Goal: Book appointment/travel/reservation

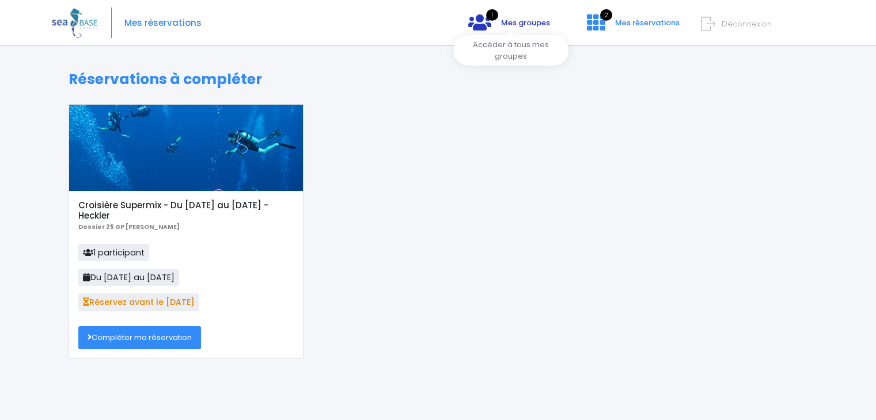
click at [504, 29] on link "1 Mes groupes" at bounding box center [509, 26] width 100 height 11
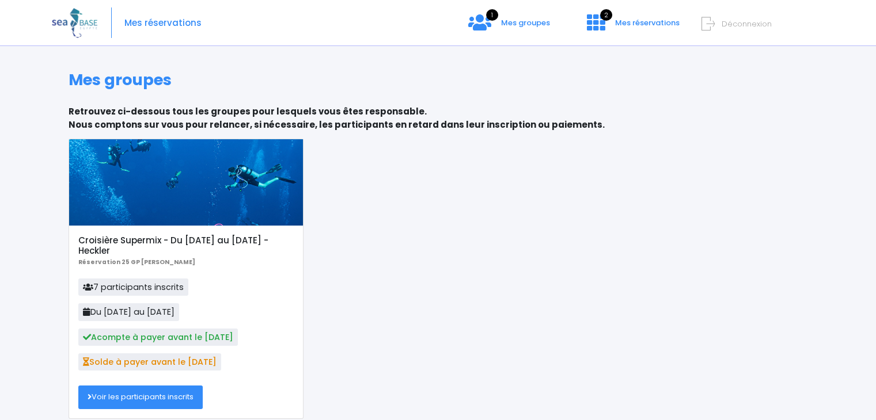
scroll to position [46, 0]
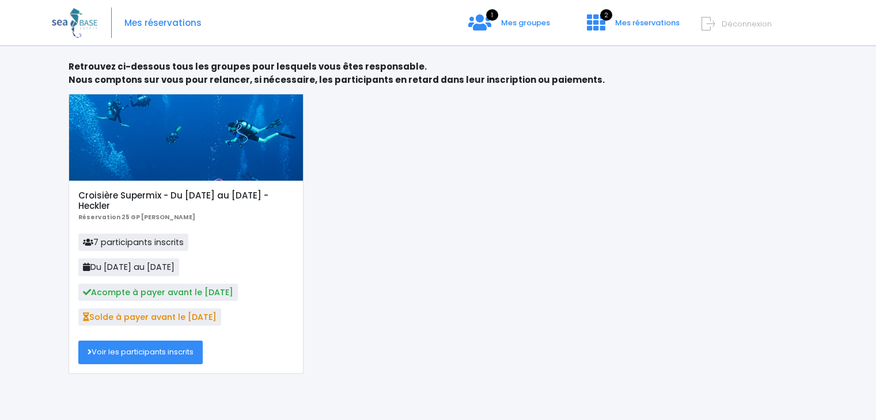
click at [125, 354] on link "Voir les participants inscrits" at bounding box center [140, 352] width 124 height 23
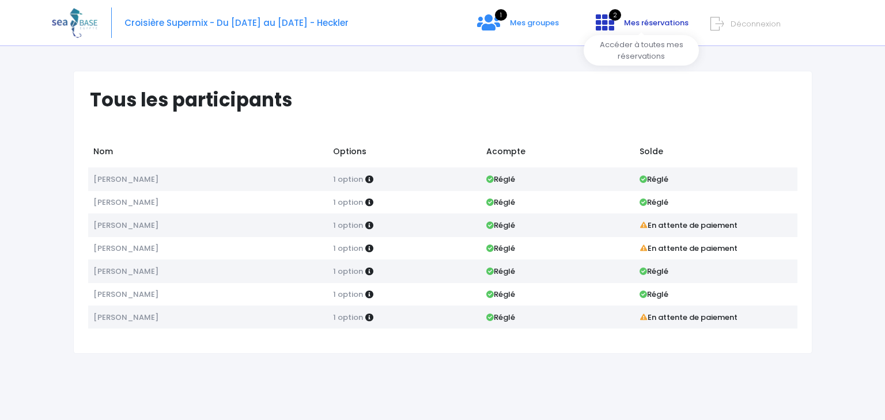
click at [630, 24] on span "Mes réservations" at bounding box center [656, 22] width 64 height 11
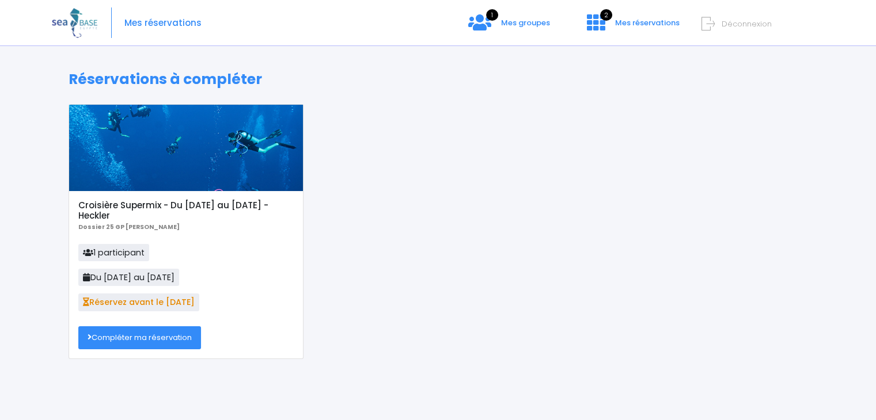
click at [138, 338] on link "Compléter ma réservation" at bounding box center [139, 338] width 123 height 23
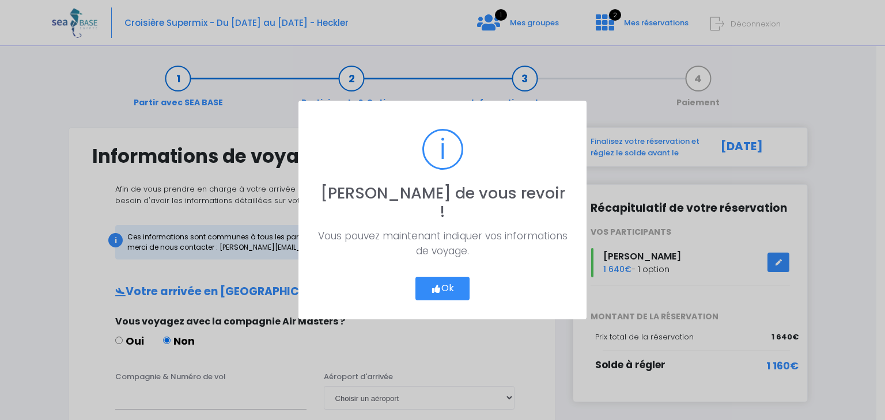
click at [438, 277] on button "Ok" at bounding box center [442, 289] width 54 height 24
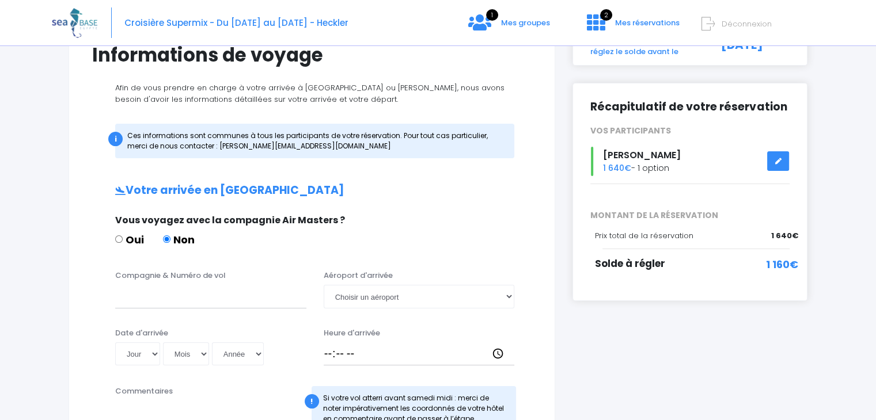
scroll to position [107, 0]
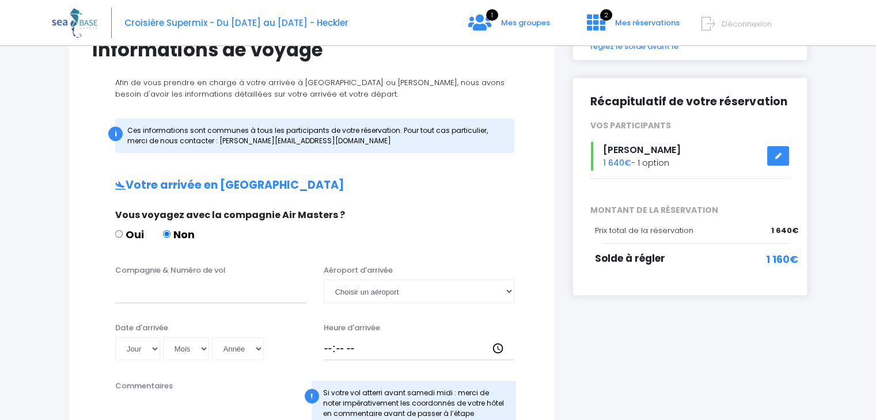
click at [784, 159] on link at bounding box center [778, 156] width 22 height 20
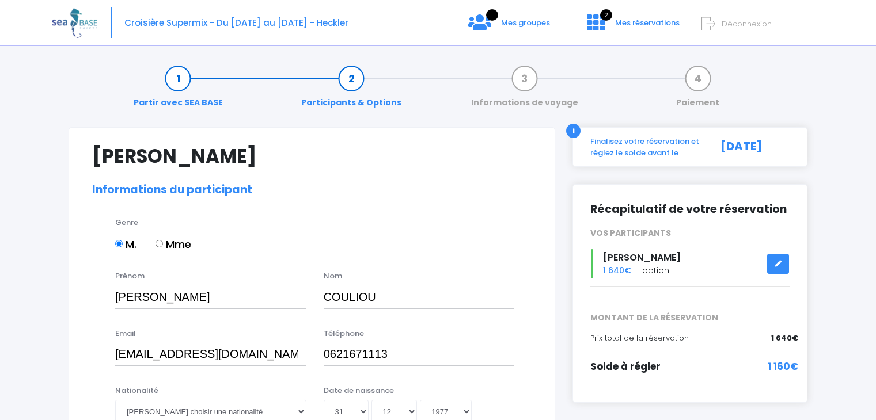
select select "N3"
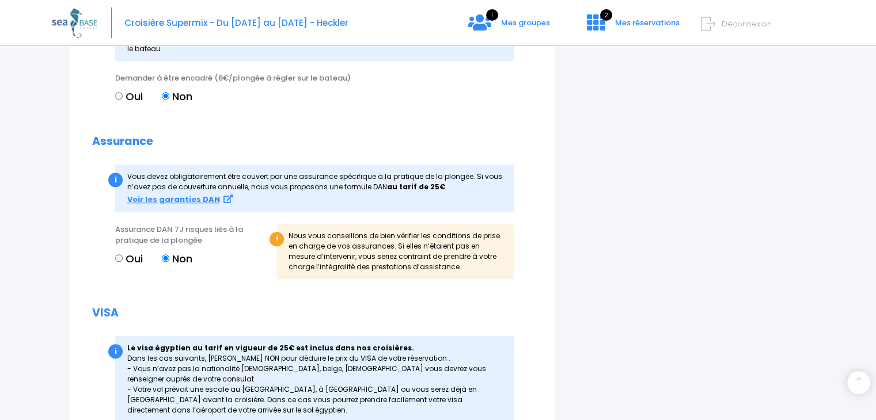
scroll to position [1327, 0]
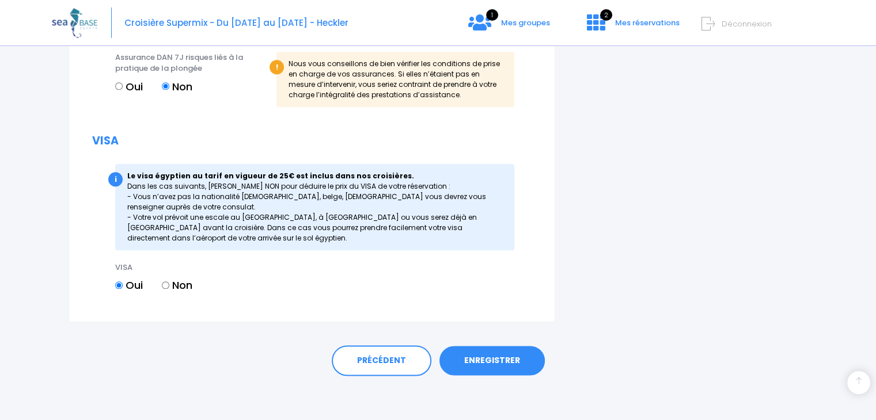
click at [519, 343] on div "PRÉCÉDENT ENREGISTRER" at bounding box center [438, 357] width 739 height 71
click at [510, 353] on link "ENREGISTRER" at bounding box center [491, 361] width 105 height 30
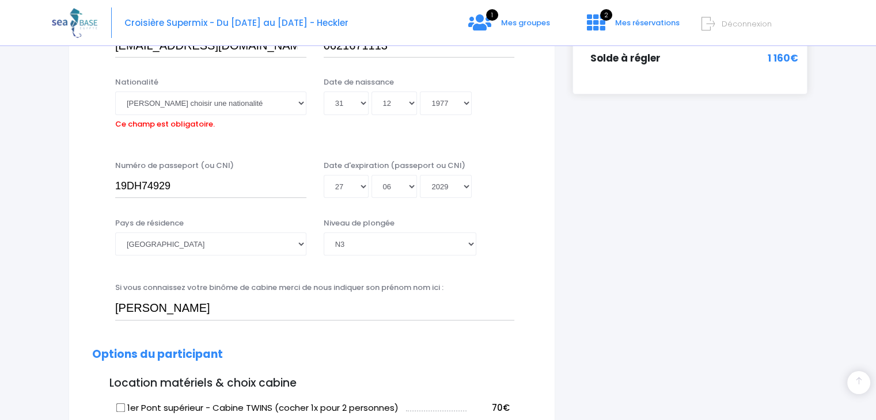
scroll to position [285, 0]
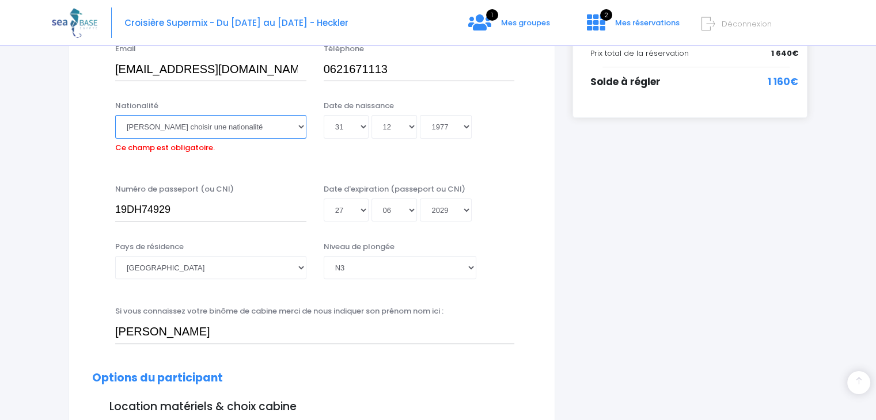
click at [171, 134] on select "Veuillez choisir une nationalité [DEMOGRAPHIC_DATA] Algerienne Allemande [GEOGR…" at bounding box center [210, 126] width 191 height 23
select select "Française"
click at [115, 115] on select "Veuillez choisir une nationalité [DEMOGRAPHIC_DATA] Algerienne Allemande [GEOGR…" at bounding box center [210, 126] width 191 height 23
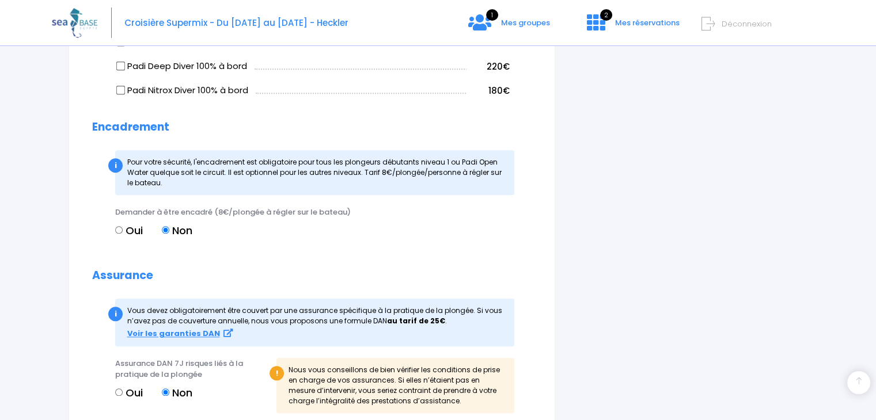
scroll to position [1327, 0]
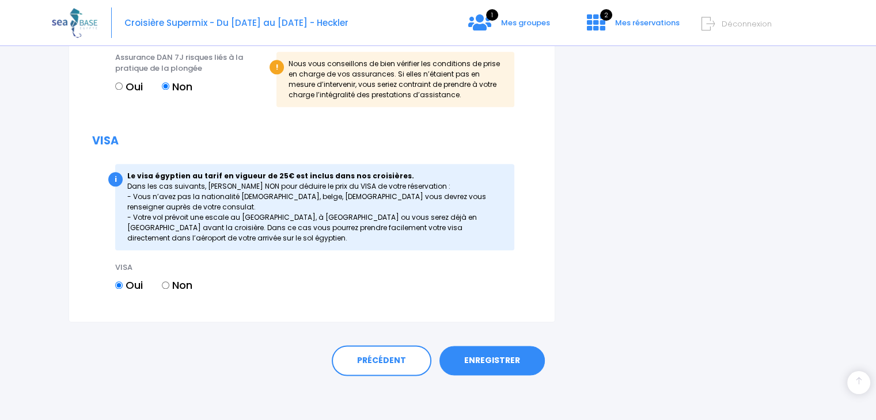
click at [497, 358] on link "ENREGISTRER" at bounding box center [491, 361] width 105 height 30
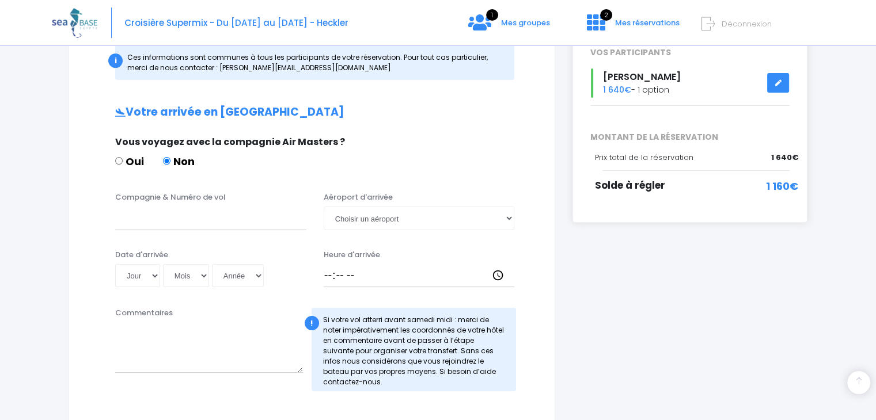
scroll to position [194, 0]
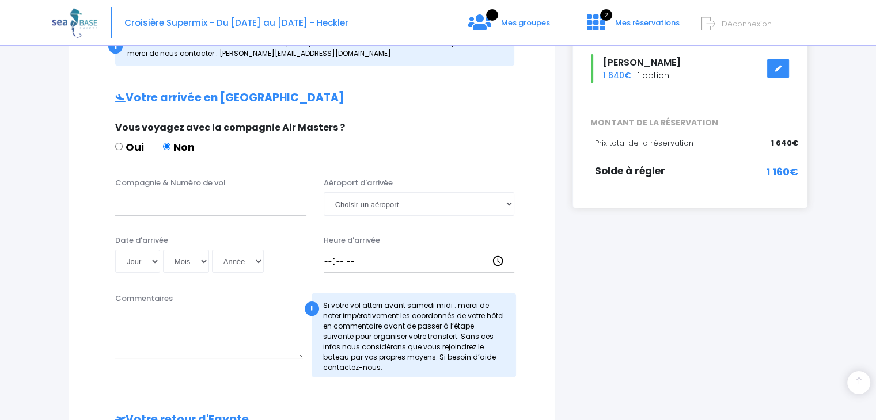
click at [781, 69] on icon at bounding box center [778, 69] width 8 height 0
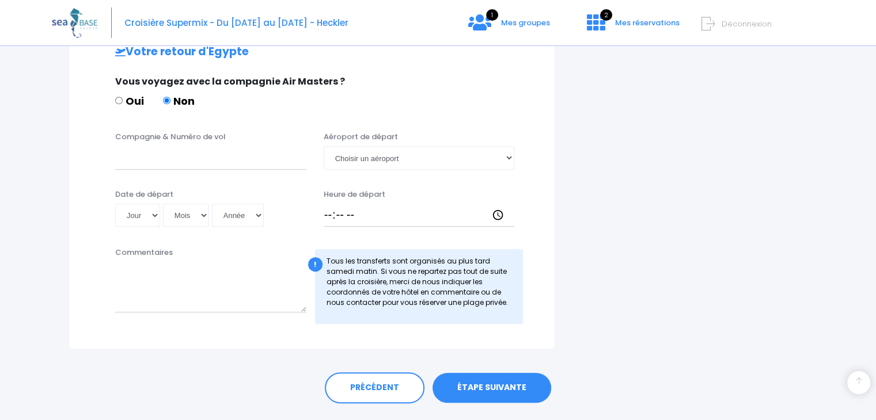
click at [505, 399] on link "ÉTAPE SUIVANTE" at bounding box center [491, 388] width 119 height 30
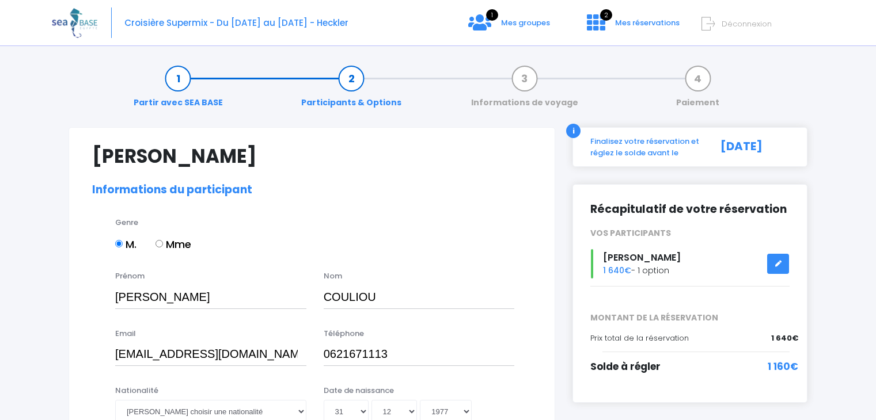
select select "N3"
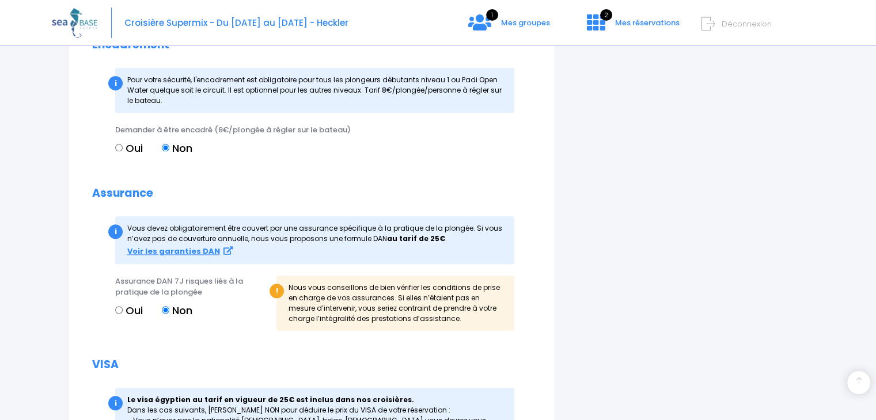
scroll to position [1327, 0]
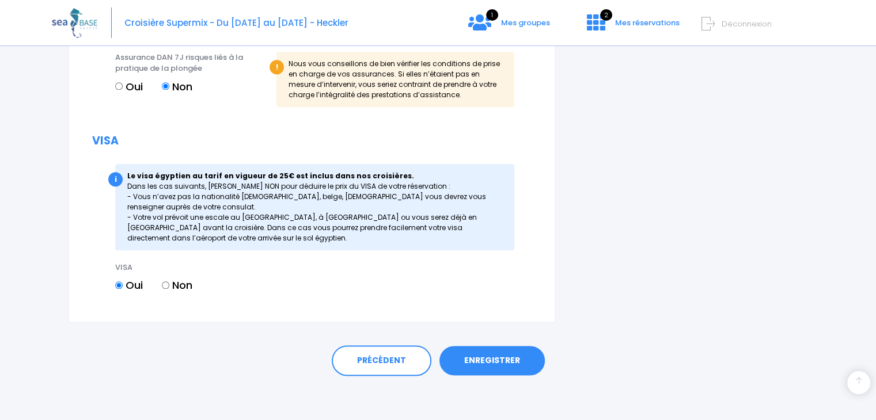
click at [499, 366] on link "ENREGISTRER" at bounding box center [491, 361] width 105 height 30
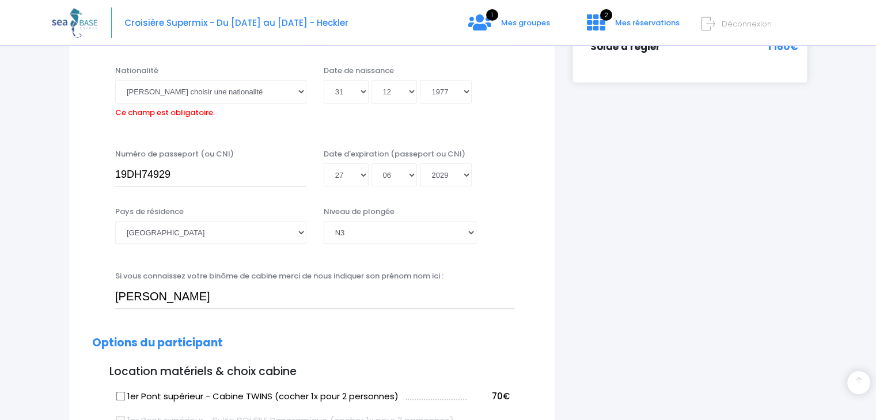
scroll to position [285, 0]
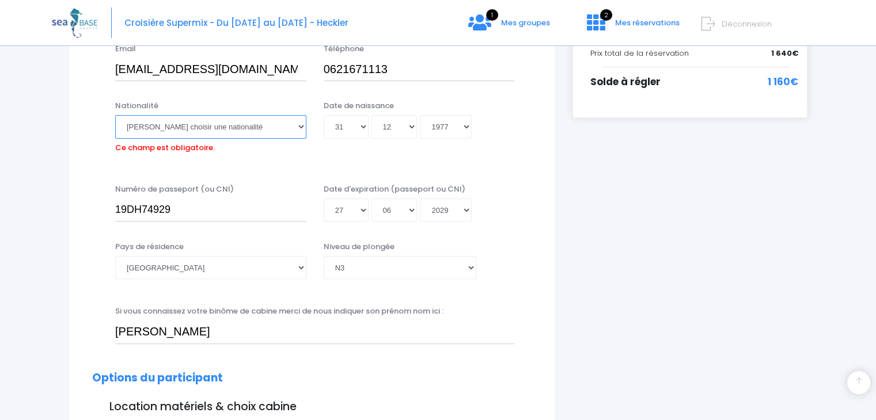
click at [225, 127] on select "Veuillez choisir une nationalité [DEMOGRAPHIC_DATA] Algerienne Allemande [GEOGR…" at bounding box center [210, 126] width 191 height 23
select select "Française"
click at [115, 115] on select "Veuillez choisir une nationalité [DEMOGRAPHIC_DATA] Algerienne Allemande [GEOGR…" at bounding box center [210, 126] width 191 height 23
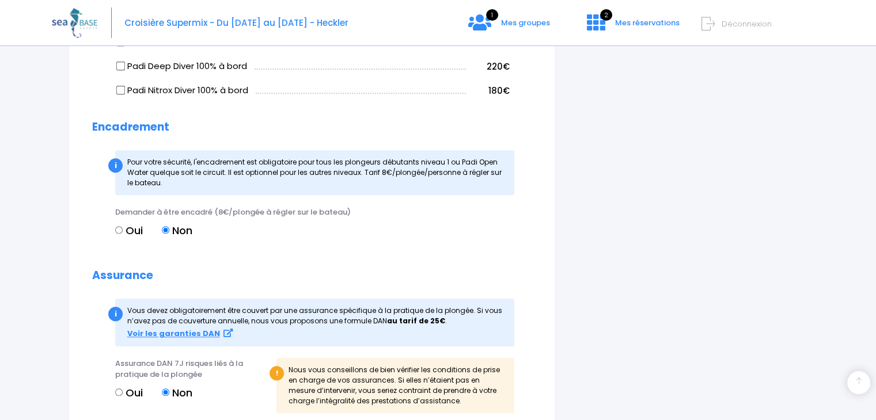
scroll to position [1327, 0]
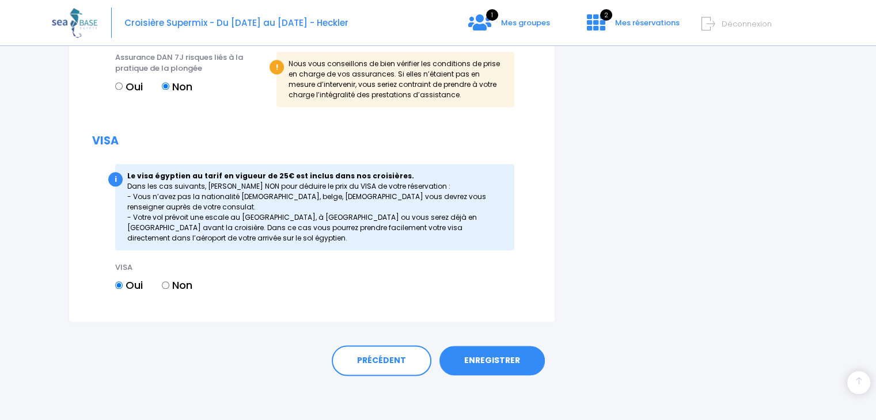
click at [484, 355] on link "ENREGISTRER" at bounding box center [491, 361] width 105 height 30
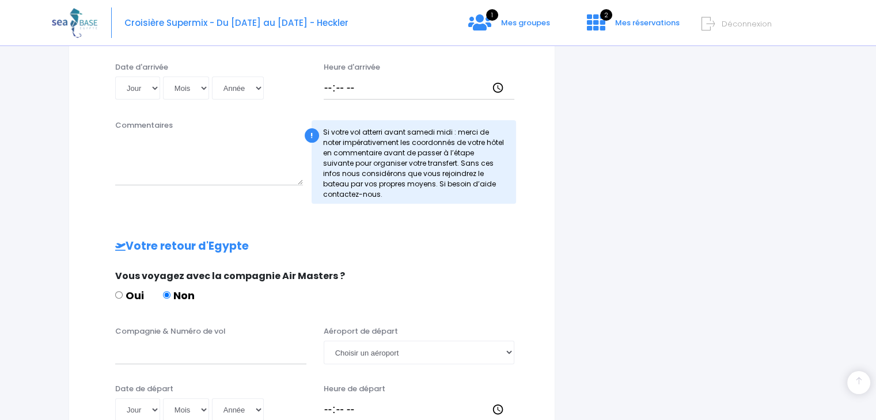
scroll to position [590, 0]
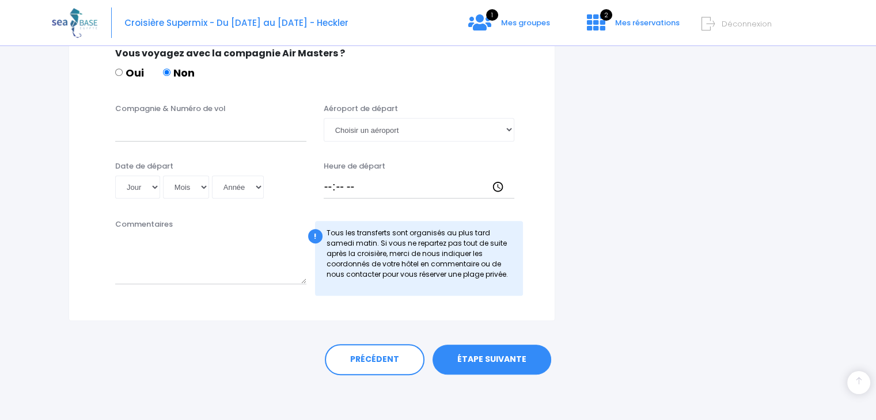
click at [534, 362] on link "ÉTAPE SUIVANTE" at bounding box center [491, 360] width 119 height 30
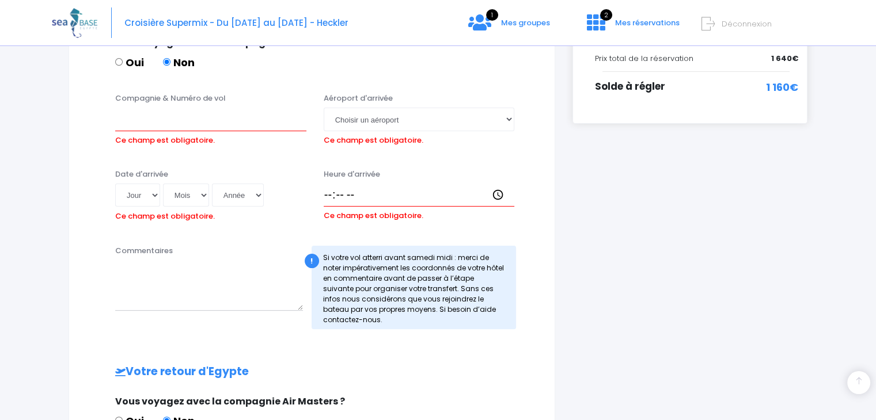
scroll to position [271, 0]
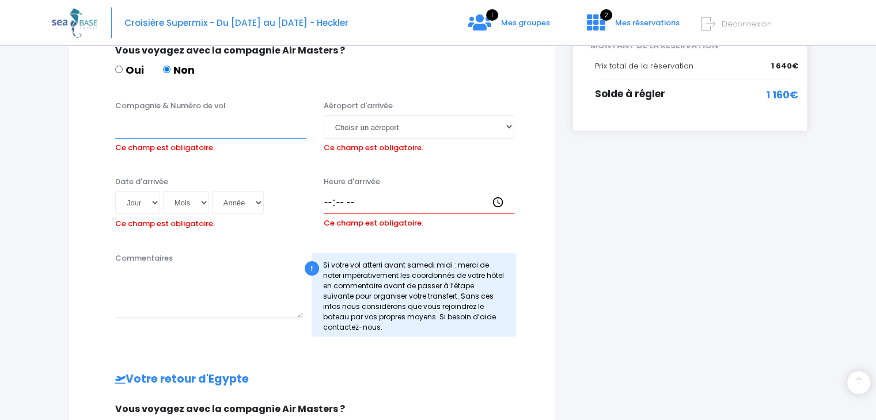
click at [137, 124] on input "Compagnie & Numéro de vol" at bounding box center [210, 126] width 191 height 23
type input "transavia TO8062"
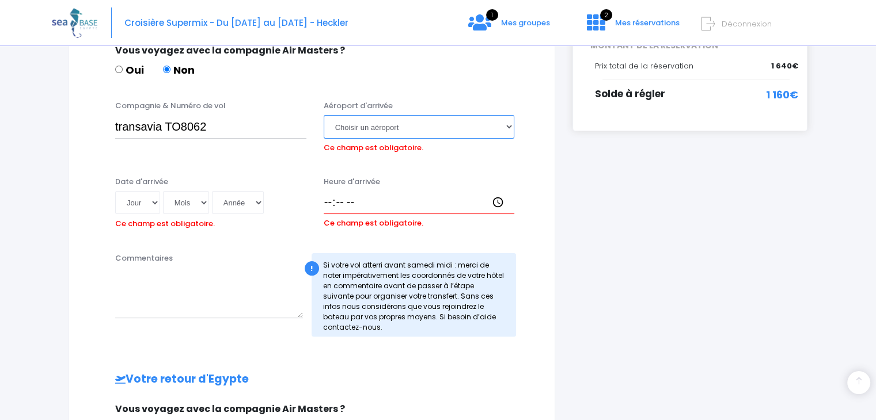
click at [366, 121] on select "Choisir un aéroport Hurghada Marsa Alam" at bounding box center [419, 126] width 191 height 23
select select "Hurghada"
click at [324, 115] on select "Choisir un aéroport Hurghada Marsa Alam" at bounding box center [419, 126] width 191 height 23
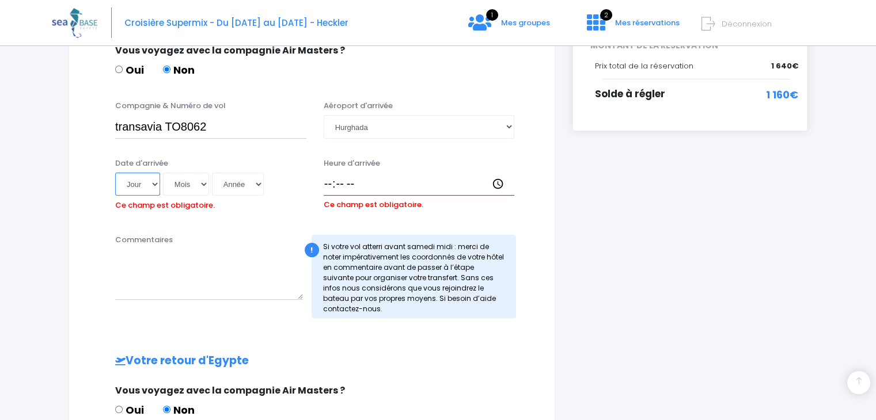
click at [147, 188] on select "Jour 01 02 03 04 05 06 07 08 09 10 11 12 13 14 15 16 17 18 19 20 21 22 23 24 25…" at bounding box center [137, 184] width 45 height 23
select select "08"
click at [115, 173] on select "Jour 01 02 03 04 05 06 07 08 09 10 11 12 13 14 15 16 17 18 19 20 21 22 23 24 25…" at bounding box center [137, 184] width 45 height 23
click at [183, 191] on select "Mois 01 02 03 04 05 06 07 08 09 10 11 12" at bounding box center [186, 184] width 46 height 23
select select "11"
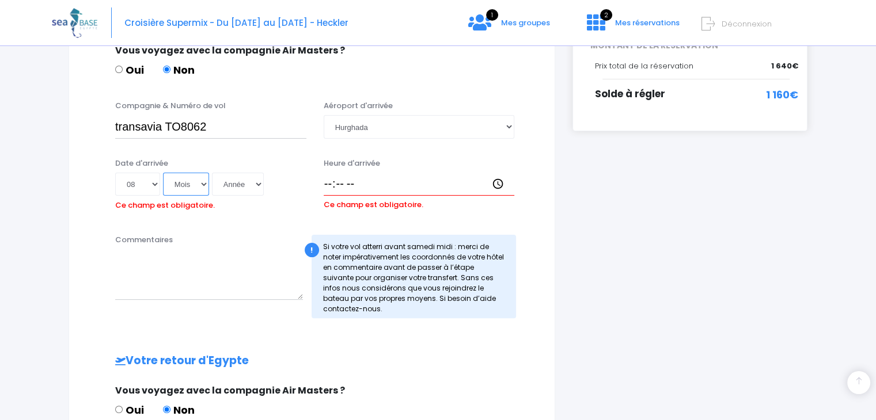
click at [163, 173] on select "Mois 01 02 03 04 05 06 07 08 09 10 11 12" at bounding box center [186, 184] width 46 height 23
click at [234, 193] on select "Année 2045 2044 2043 2042 2041 2040 2039 2038 2037 2036 2035 2034 2033 2032 203…" at bounding box center [238, 184] width 52 height 23
select select "2025"
click at [212, 173] on select "Année 2045 2044 2043 2042 2041 2040 2039 2038 2037 2036 2035 2034 2033 2032 203…" at bounding box center [238, 184] width 52 height 23
type input "2025-11-08"
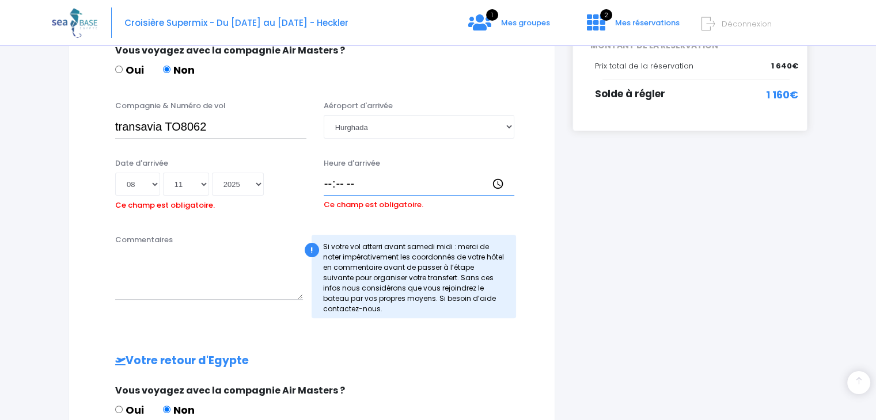
click at [331, 180] on input "Heure d'arrivée" at bounding box center [419, 184] width 191 height 23
type input "14:45"
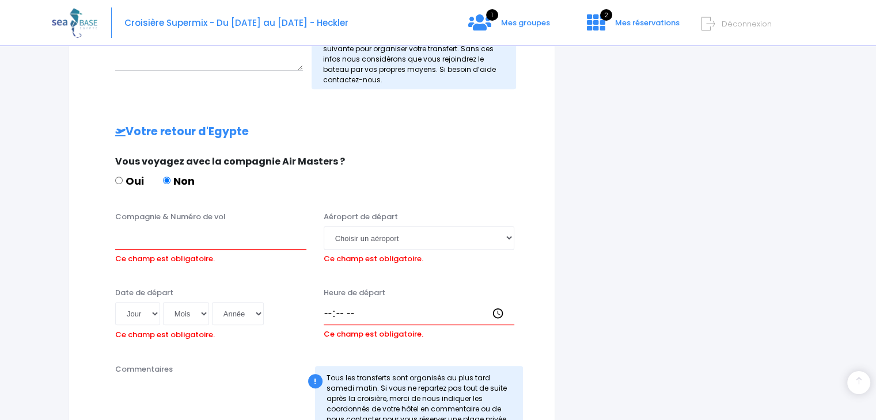
scroll to position [502, 0]
click at [136, 243] on input "Compagnie & Numéro de vol" at bounding box center [210, 236] width 191 height 23
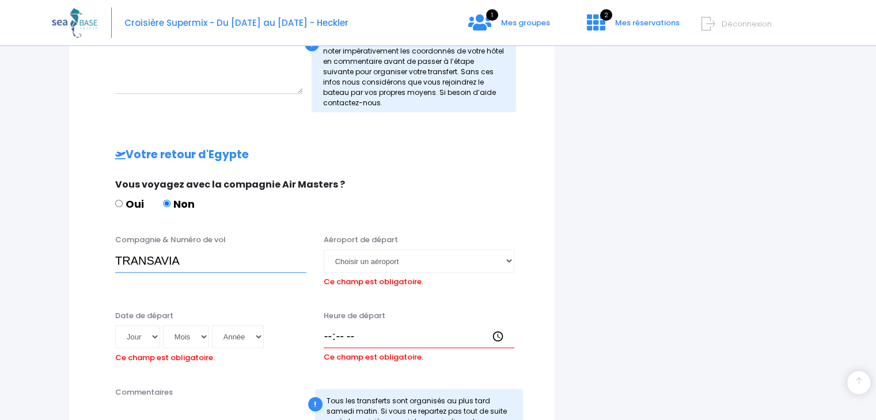
scroll to position [503, 0]
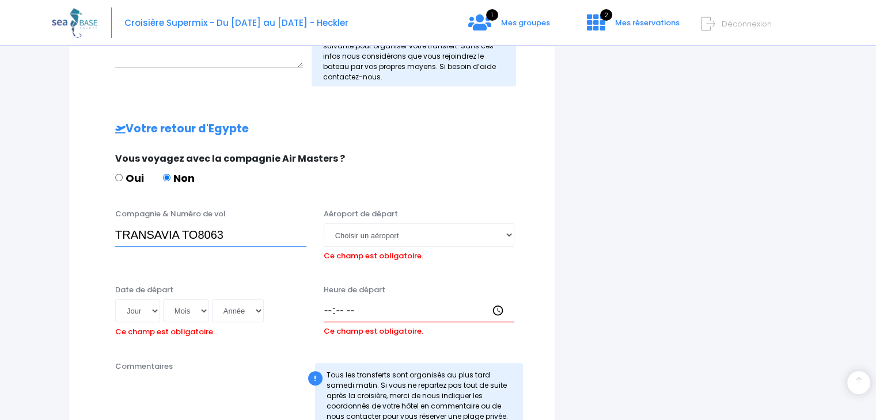
type input "TRANSAVIA TO8063"
click at [389, 231] on select "Choisir un aéroport Hurghada Marsa Alam" at bounding box center [419, 234] width 191 height 23
select select "Hurghada"
click at [324, 223] on select "Choisir un aéroport Hurghada Marsa Alam" at bounding box center [419, 234] width 191 height 23
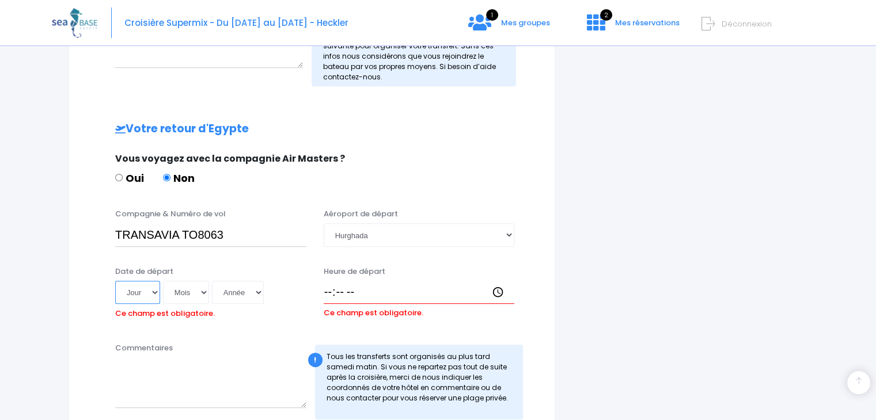
click at [151, 294] on select "Jour 01 02 03 04 05 06 07 08 09 10 11 12 13 14 15 16 17 18 19 20 21 22 23 24 25…" at bounding box center [137, 292] width 45 height 23
select select "15"
click at [115, 281] on select "Jour 01 02 03 04 05 06 07 08 09 10 11 12 13 14 15 16 17 18 19 20 21 22 23 24 25…" at bounding box center [137, 292] width 45 height 23
click at [180, 289] on select "Mois 01 02 03 04 05 06 07 08 09 10 11 12" at bounding box center [186, 292] width 46 height 23
select select "11"
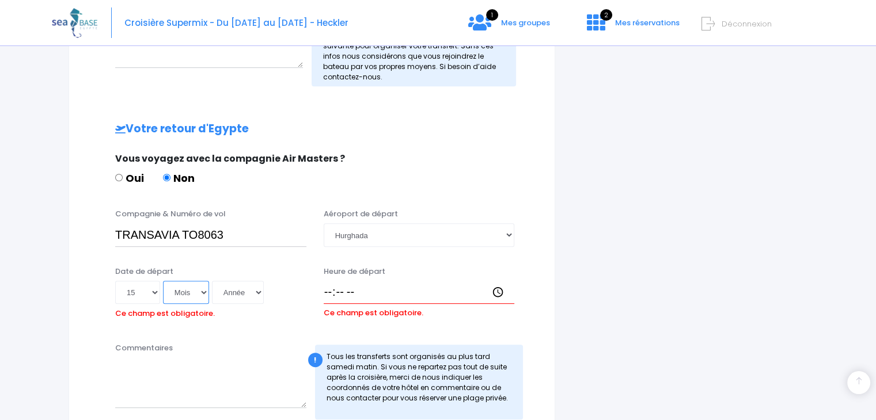
click at [163, 281] on select "Mois 01 02 03 04 05 06 07 08 09 10 11 12" at bounding box center [186, 292] width 46 height 23
click at [241, 298] on select "Année 2045 2044 2043 2042 2041 2040 2039 2038 2037 2036 2035 2034 2033 2032 203…" at bounding box center [238, 292] width 52 height 23
select select "2025"
click at [212, 281] on select "Année 2045 2044 2043 2042 2041 2040 2039 2038 2037 2036 2035 2034 2033 2032 203…" at bounding box center [238, 292] width 52 height 23
type input "2025-11-15"
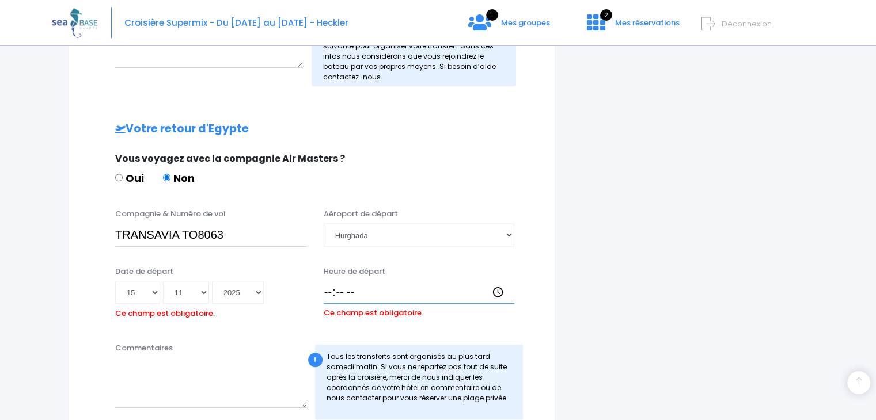
click at [327, 285] on input "Heure de départ" at bounding box center [419, 292] width 191 height 23
type input "15:40"
click at [579, 272] on div "i Finalisez votre réservation et réglez le solde avant le 09/09/2025 Récapitula…" at bounding box center [690, 34] width 252 height 821
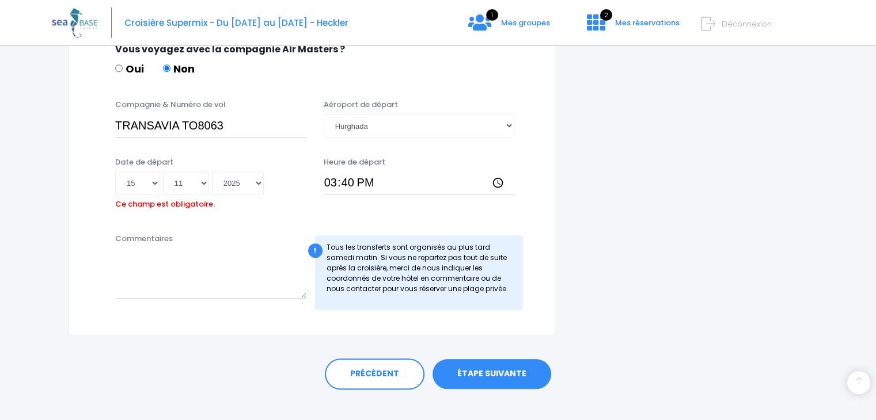
scroll to position [627, 0]
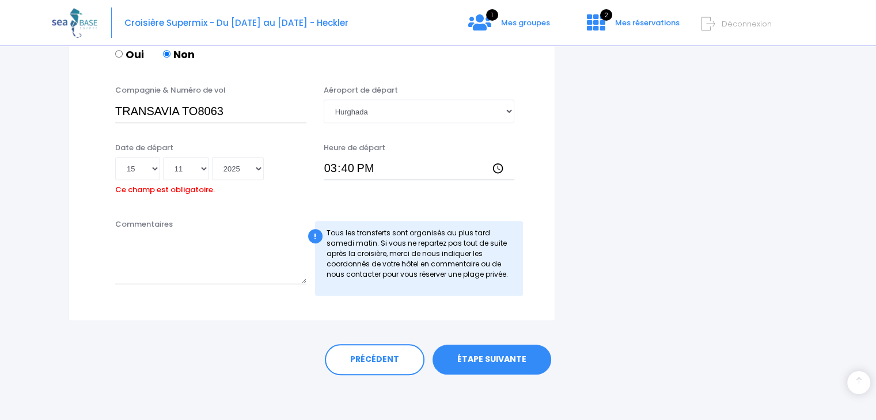
click at [445, 351] on link "ÉTAPE SUIVANTE" at bounding box center [491, 360] width 119 height 30
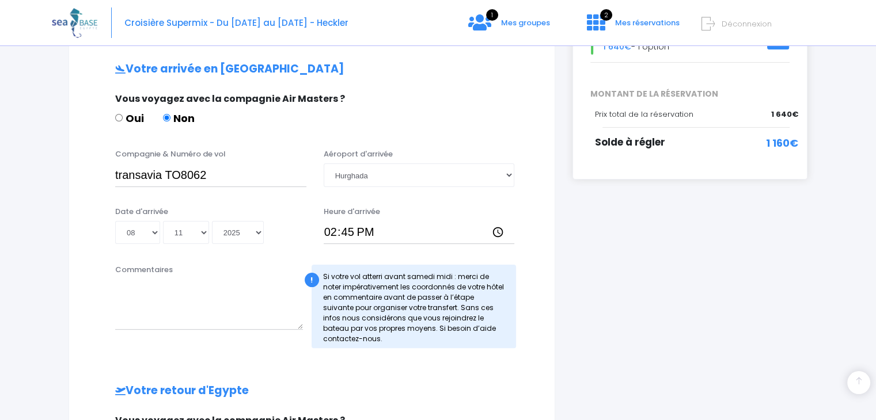
scroll to position [0, 0]
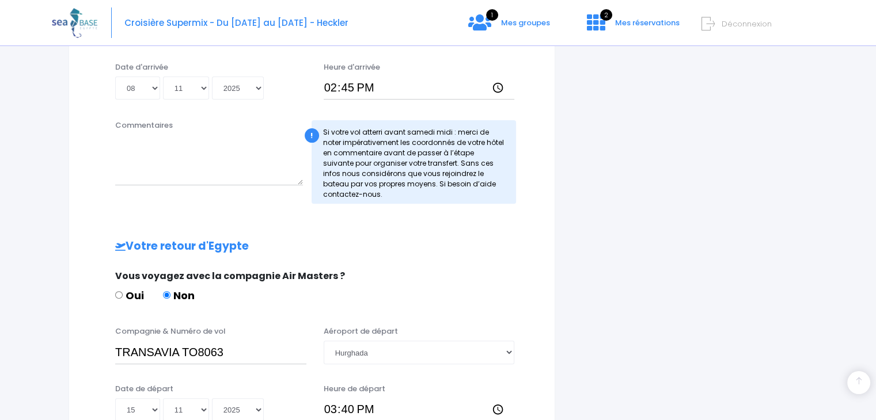
scroll to position [590, 0]
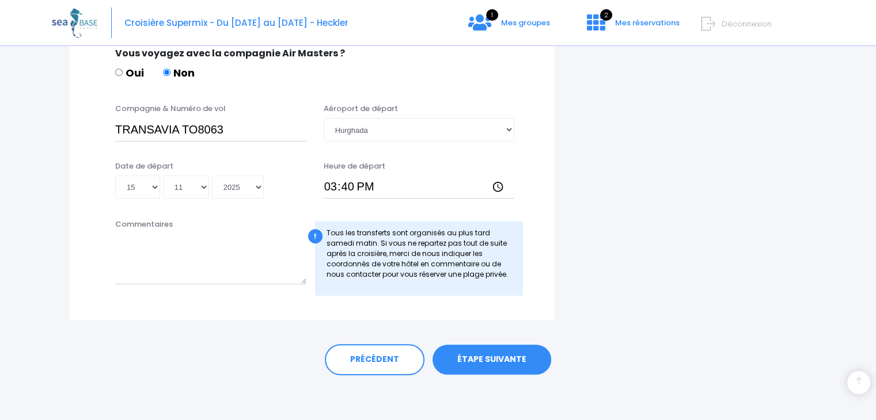
click at [504, 363] on link "ÉTAPE SUIVANTE" at bounding box center [491, 360] width 119 height 30
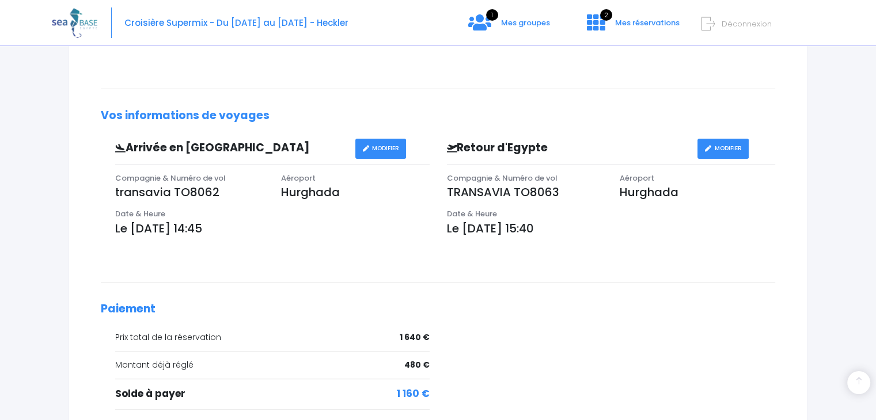
scroll to position [388, 0]
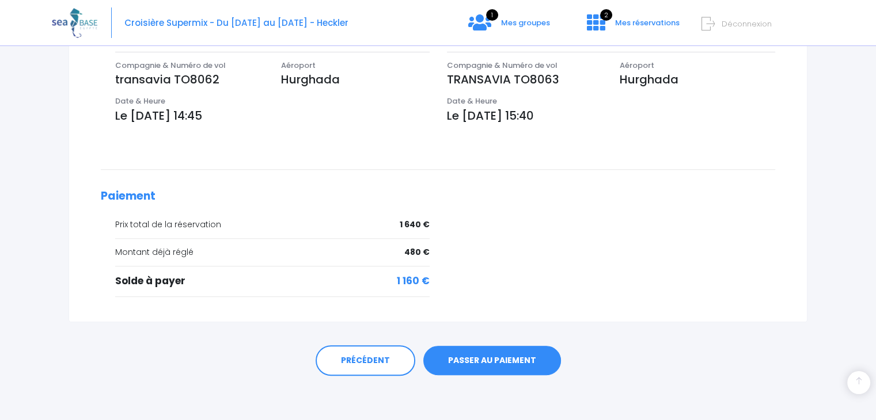
click at [481, 366] on link "PASSER AU PAIEMENT" at bounding box center [492, 361] width 138 height 30
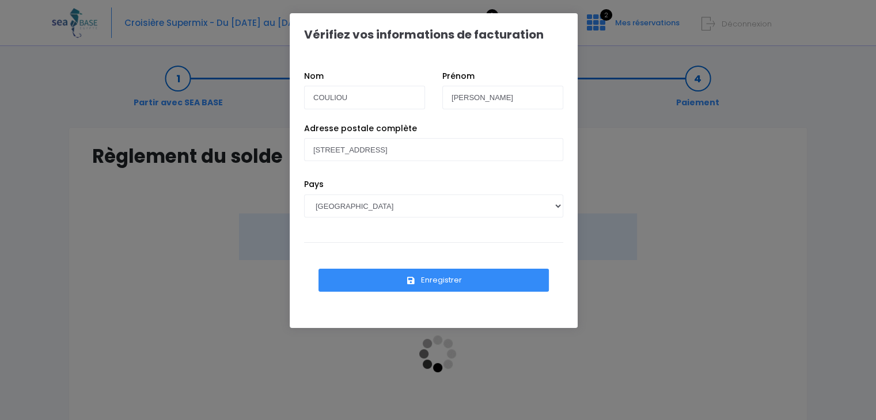
click at [511, 277] on button "Enregistrer" at bounding box center [433, 280] width 230 height 23
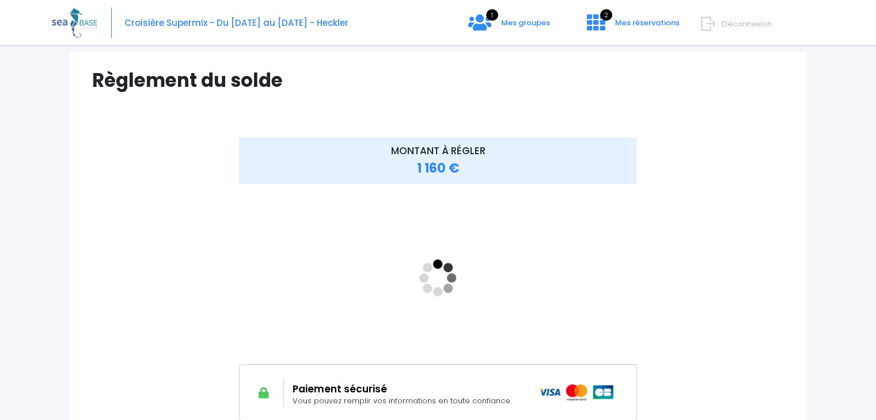
scroll to position [75, 0]
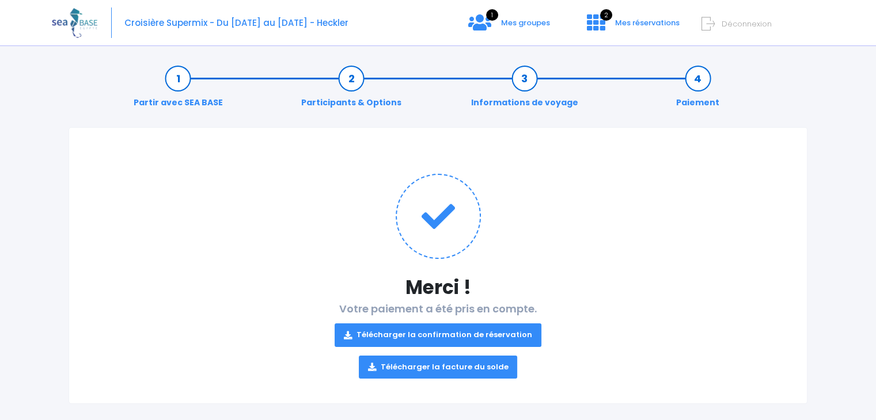
scroll to position [12, 0]
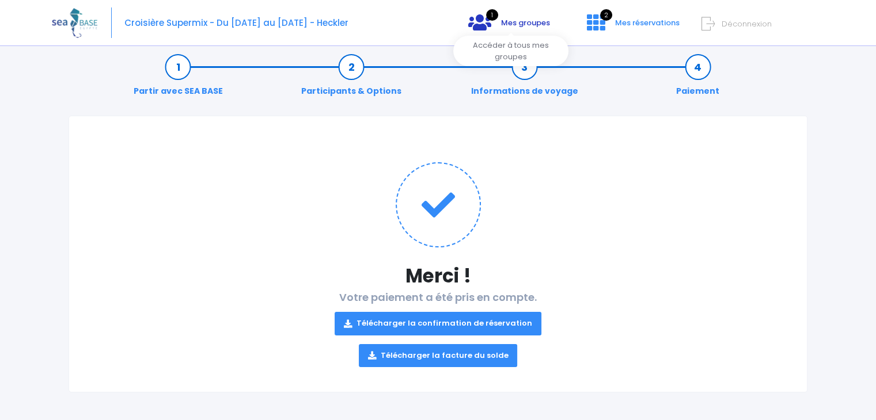
click at [523, 19] on span "Mes groupes" at bounding box center [525, 22] width 49 height 11
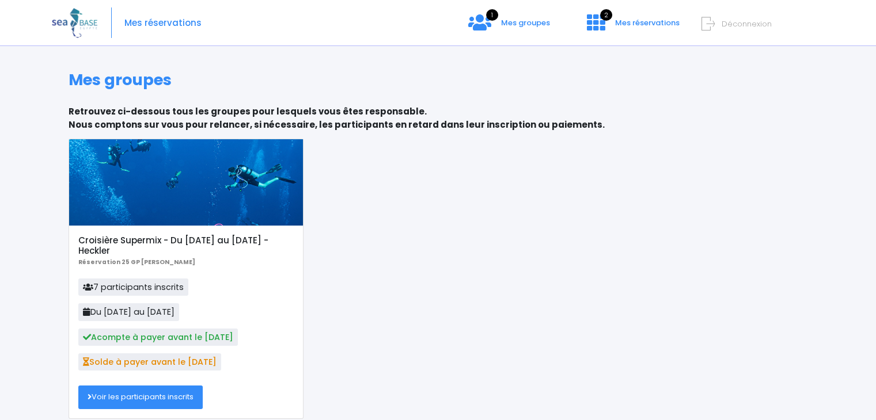
click at [145, 394] on link "Voir les participants inscrits" at bounding box center [140, 397] width 124 height 23
